Goal: Information Seeking & Learning: Learn about a topic

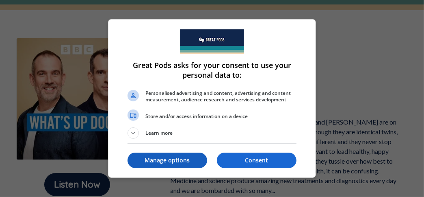
click at [195, 159] on p "Manage options" at bounding box center [168, 160] width 80 height 8
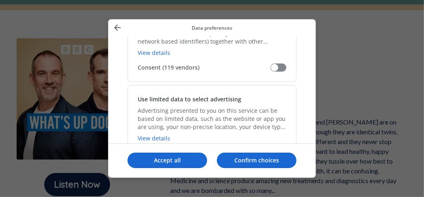
scroll to position [180, 0]
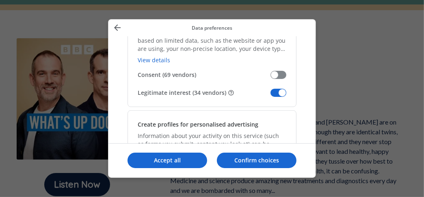
click at [276, 89] on span "Manage your data" at bounding box center [279, 93] width 16 height 8
click at [271, 95] on input "Legitimate interest (34 vendors)" at bounding box center [271, 95] width 0 height 0
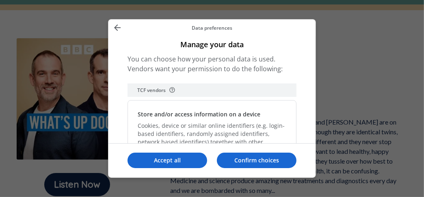
scroll to position [0, 0]
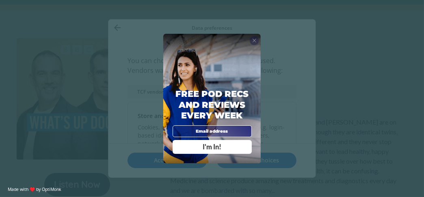
click at [253, 40] on span "X" at bounding box center [254, 40] width 4 height 6
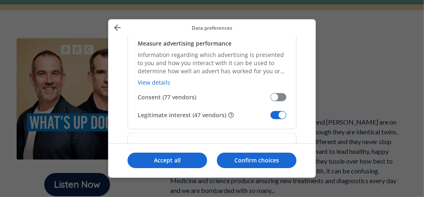
scroll to position [650, 0]
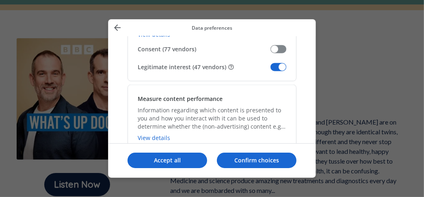
click at [275, 63] on span "Manage your data" at bounding box center [279, 67] width 16 height 8
click at [271, 70] on input "Legitimate interest (47 vendors)" at bounding box center [271, 70] width 0 height 0
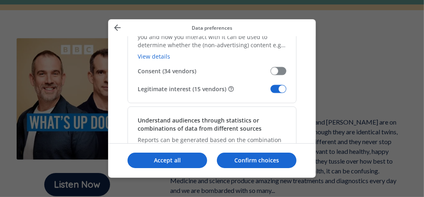
click at [275, 79] on div "Measure content performance Information regarding which content is presented to…" at bounding box center [212, 53] width 169 height 100
click at [279, 85] on span "Manage your data" at bounding box center [279, 89] width 16 height 8
click at [271, 92] on input "Legitimate interest (15 vendors)" at bounding box center [271, 92] width 0 height 0
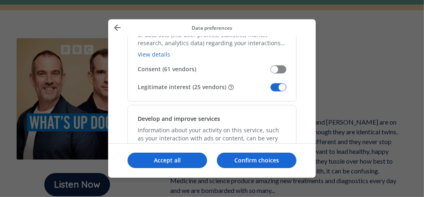
scroll to position [853, 0]
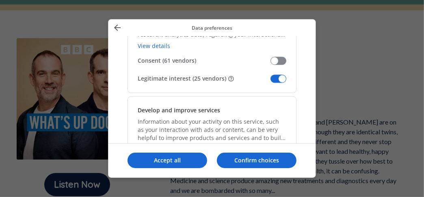
click at [274, 74] on span "Manage your data" at bounding box center [279, 78] width 16 height 8
click at [271, 81] on input "Legitimate interest (25 vendors)" at bounding box center [271, 81] width 0 height 0
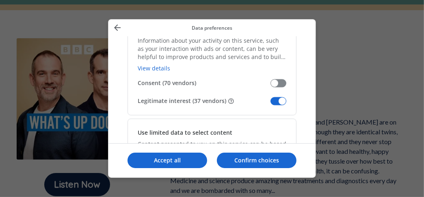
scroll to position [934, 0]
click at [275, 96] on span "Manage your data" at bounding box center [279, 100] width 16 height 8
click at [271, 103] on input "Legitimate interest (37 vendors)" at bounding box center [271, 103] width 0 height 0
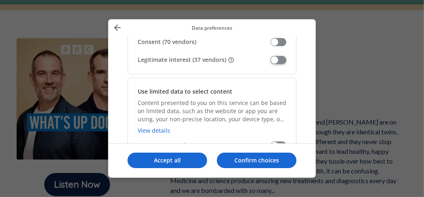
scroll to position [1015, 0]
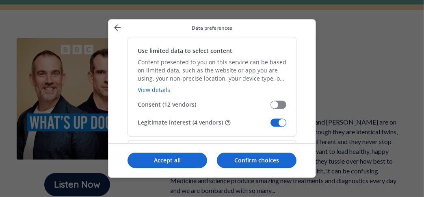
click at [275, 118] on span "Manage your data" at bounding box center [279, 122] width 16 height 8
click at [271, 125] on input "Legitimate interest (4 vendors)" at bounding box center [271, 125] width 0 height 0
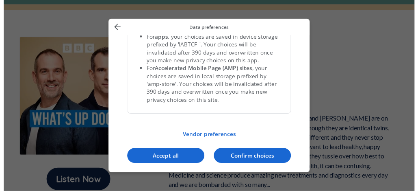
scroll to position [1784, 0]
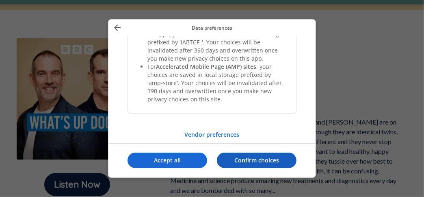
click at [264, 160] on p "Confirm choices" at bounding box center [257, 160] width 80 height 8
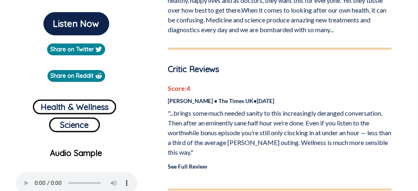
scroll to position [244, 0]
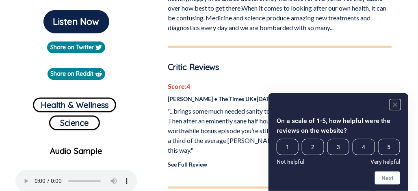
click at [395, 102] on rect "Hide survey" at bounding box center [395, 105] width 10 height 10
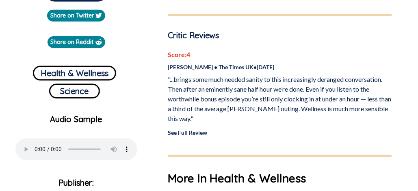
scroll to position [284, 0]
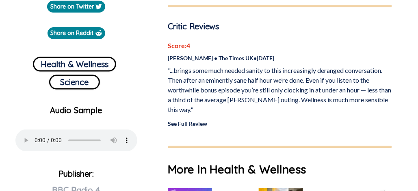
click at [191, 123] on link "See Full Review" at bounding box center [187, 123] width 39 height 7
